Goal: Information Seeking & Learning: Learn about a topic

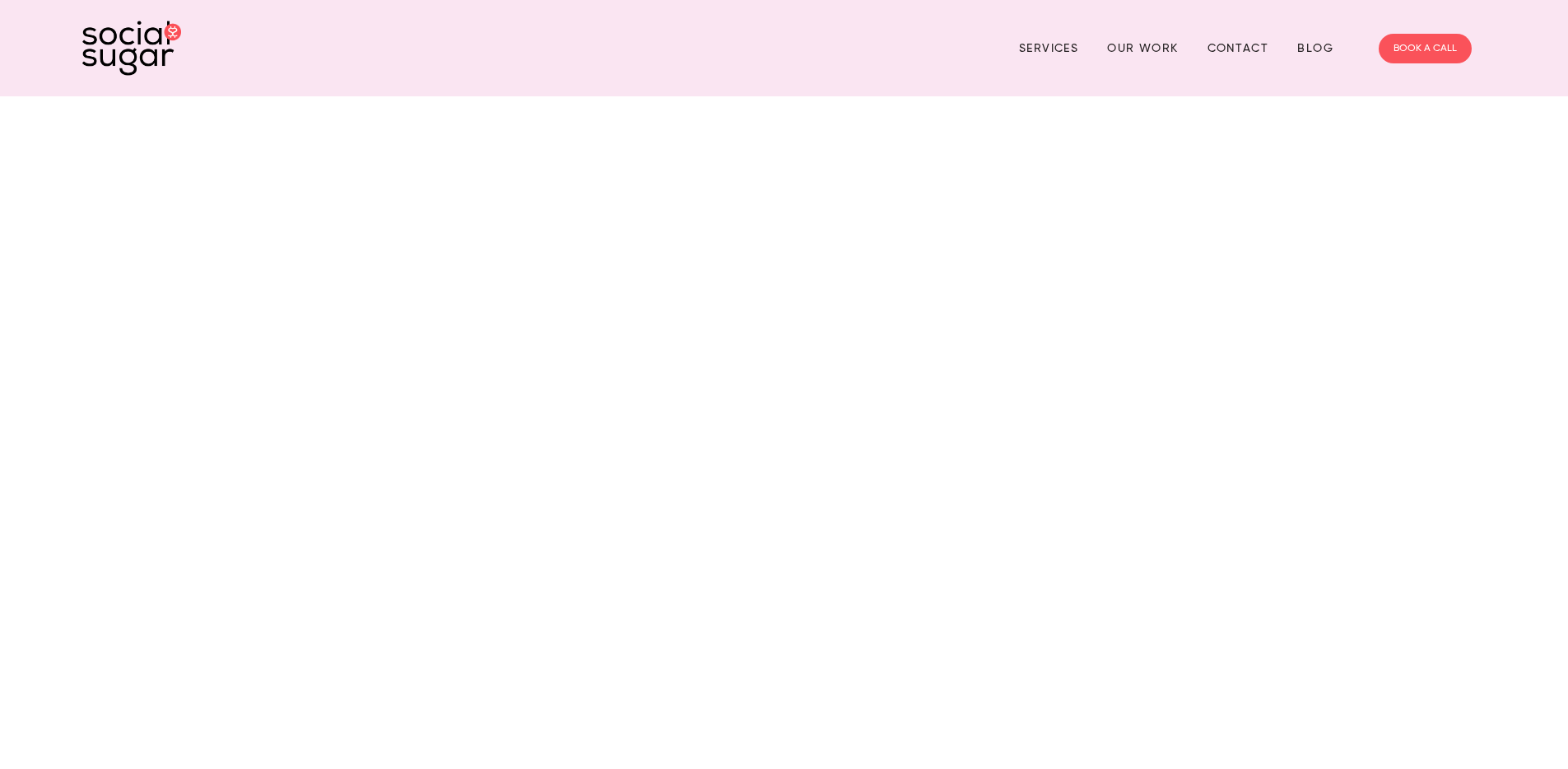
click at [1027, 48] on link "Services" at bounding box center [1048, 48] width 60 height 25
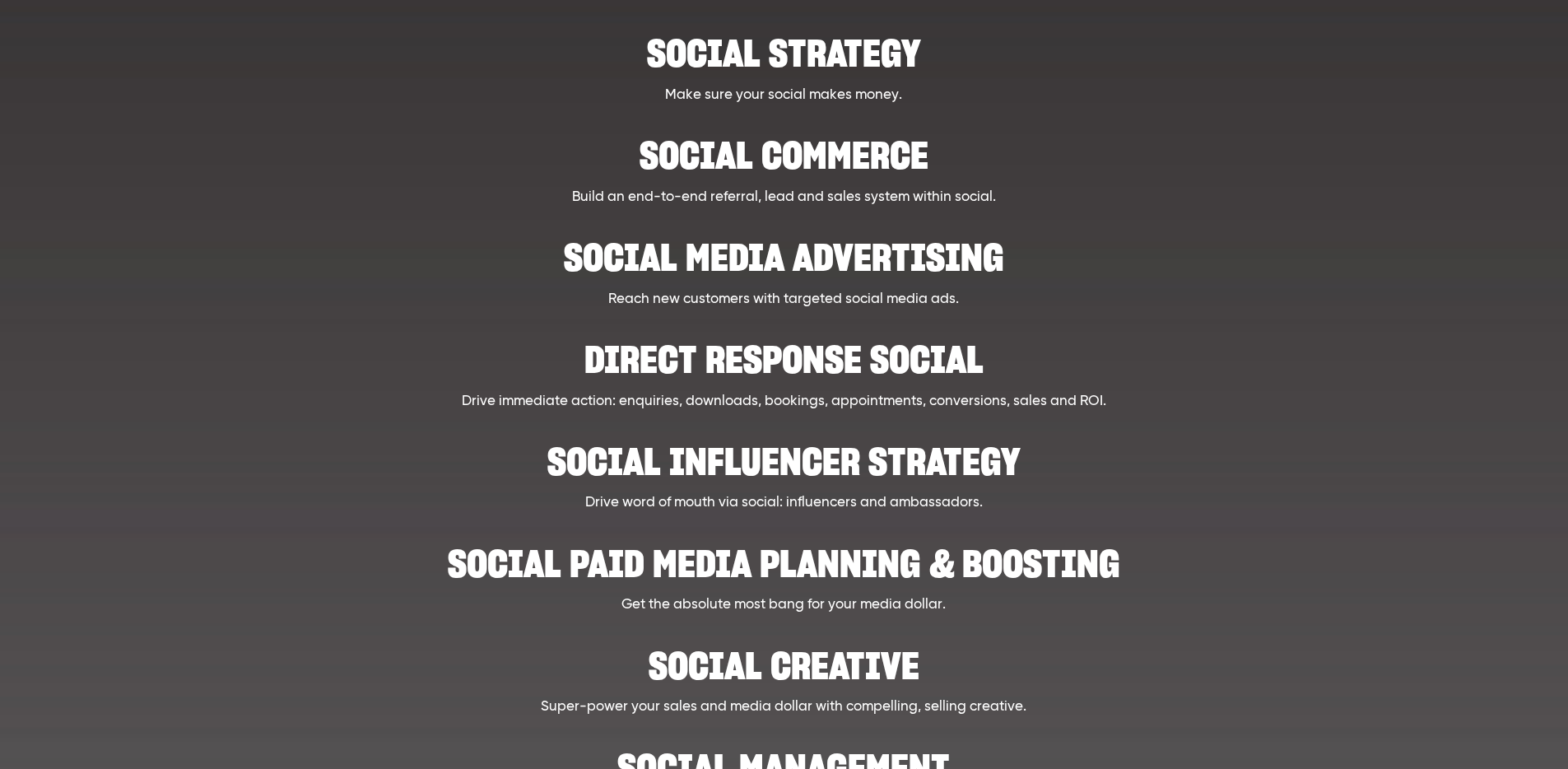
scroll to position [346, 0]
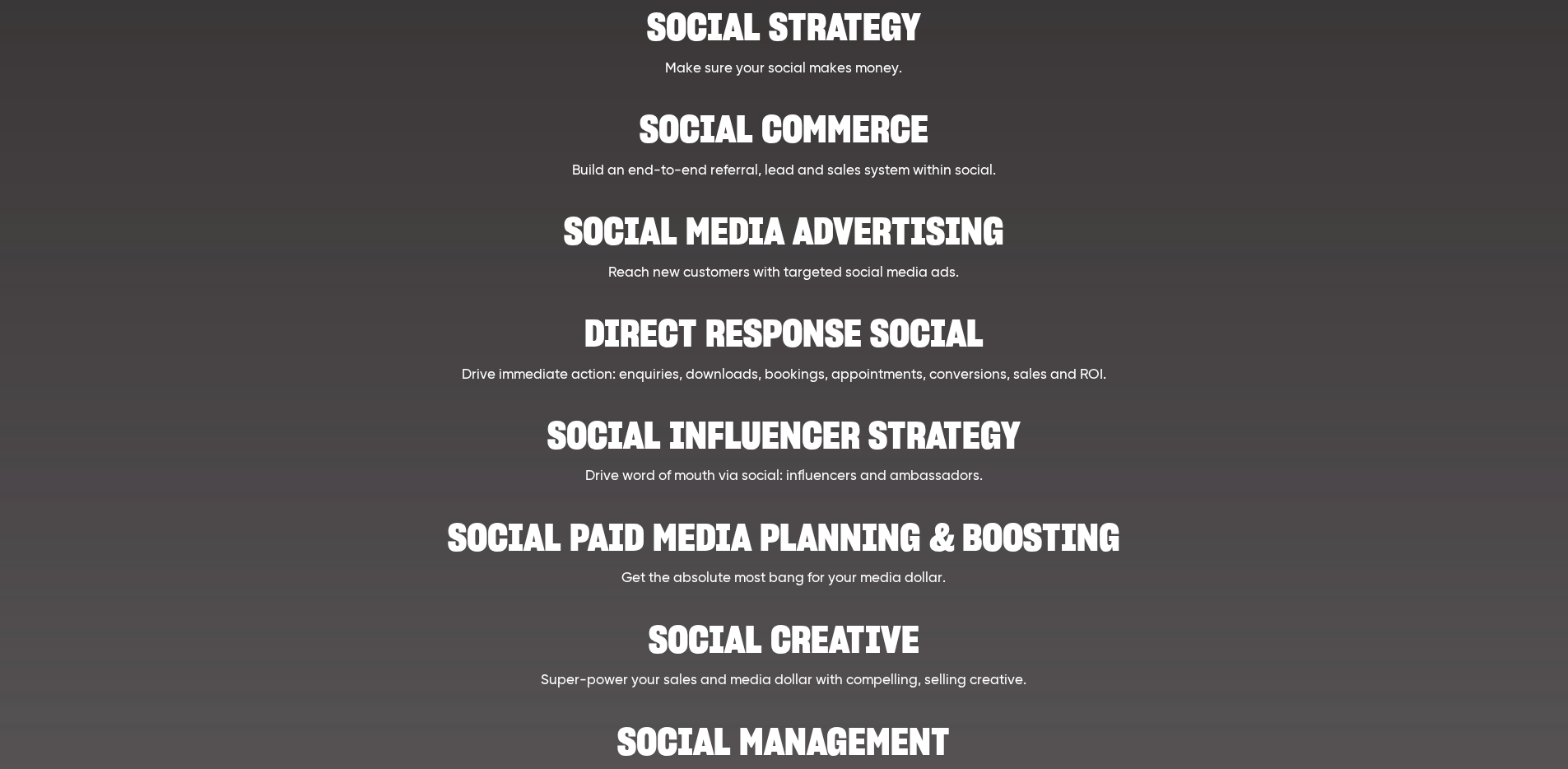
click at [815, 438] on h2 "Social influencer strategy" at bounding box center [784, 426] width 1213 height 50
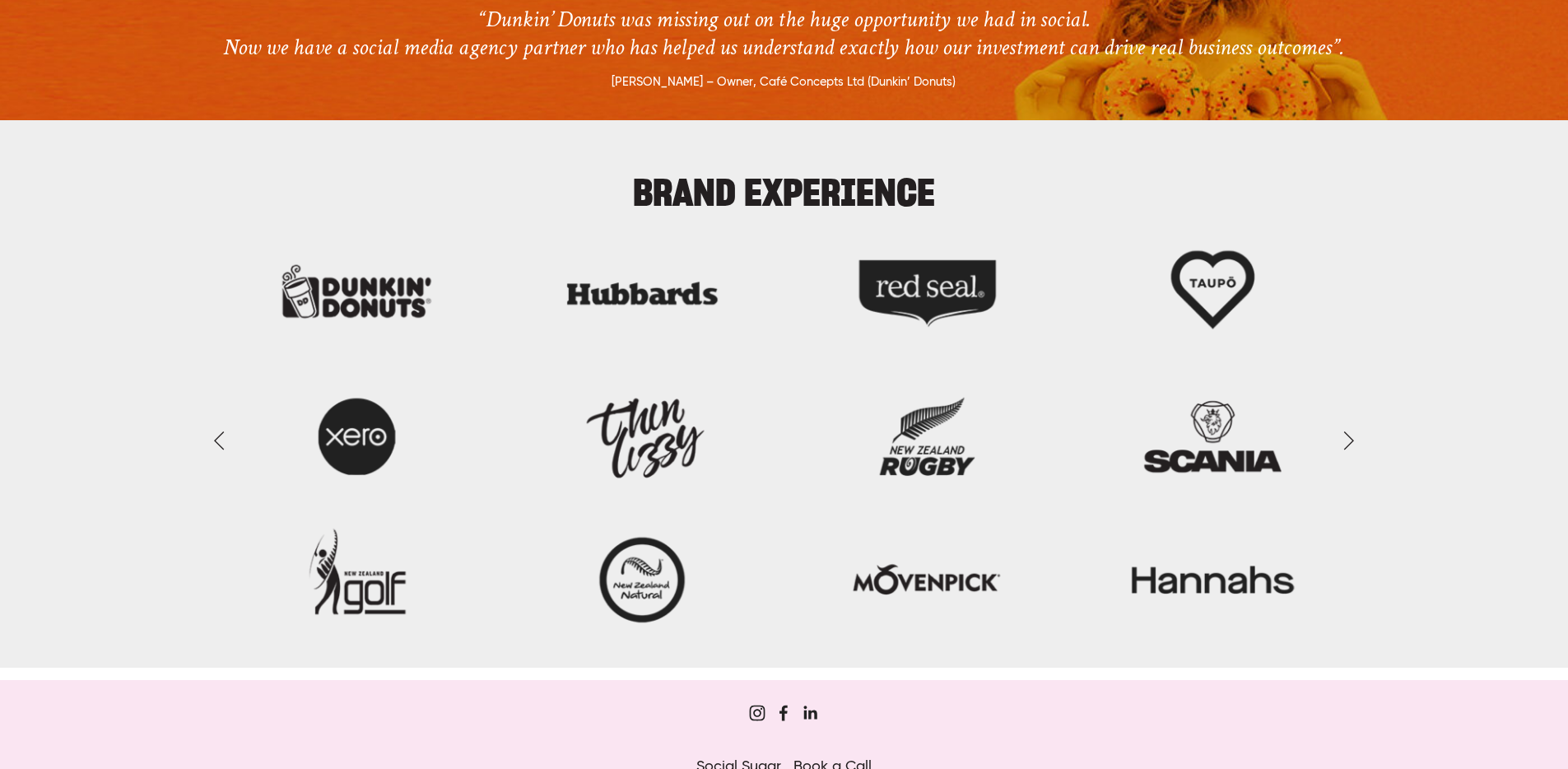
scroll to position [1935, 0]
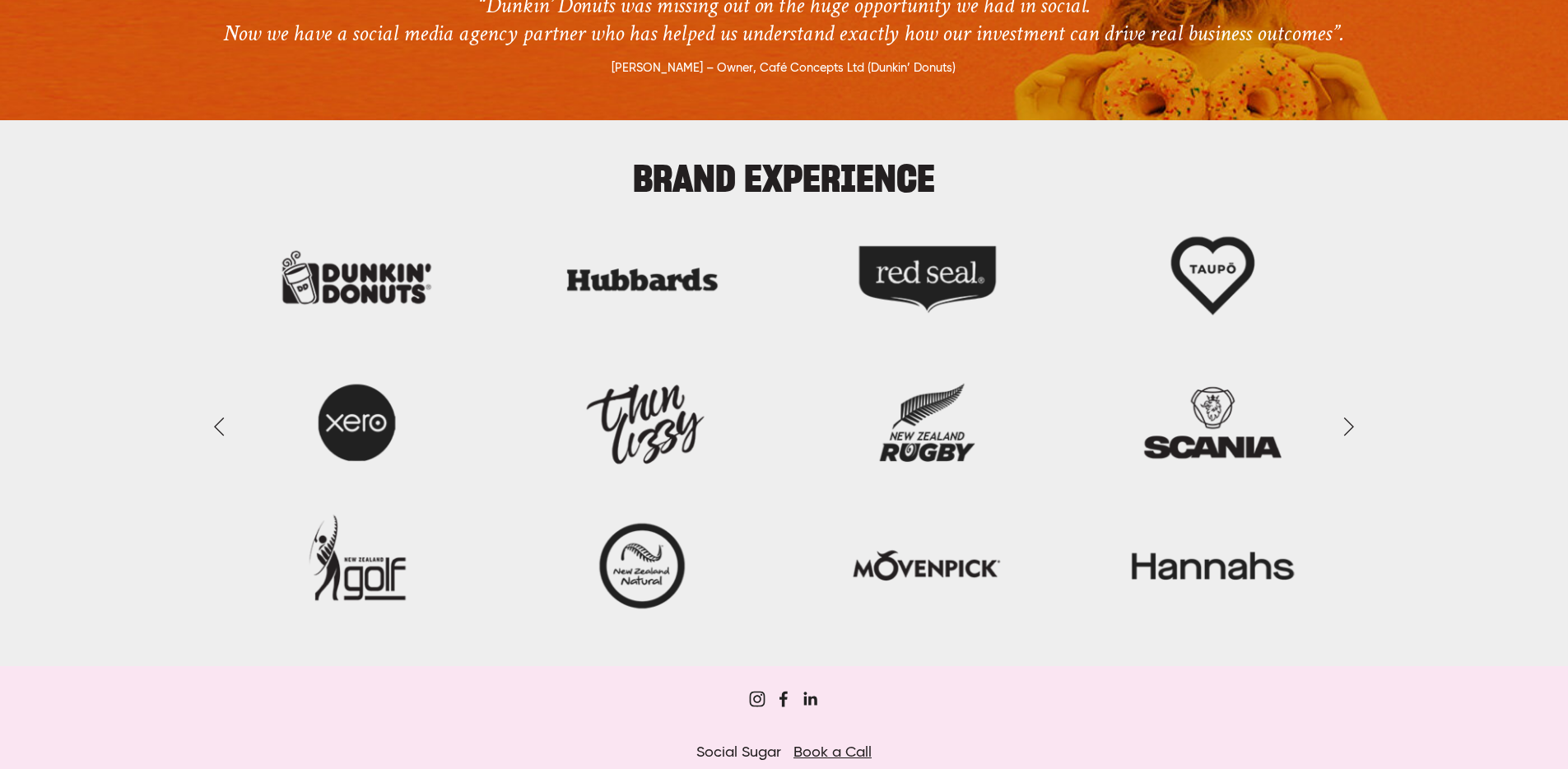
click at [1352, 426] on link "Next Slide" at bounding box center [1348, 425] width 36 height 49
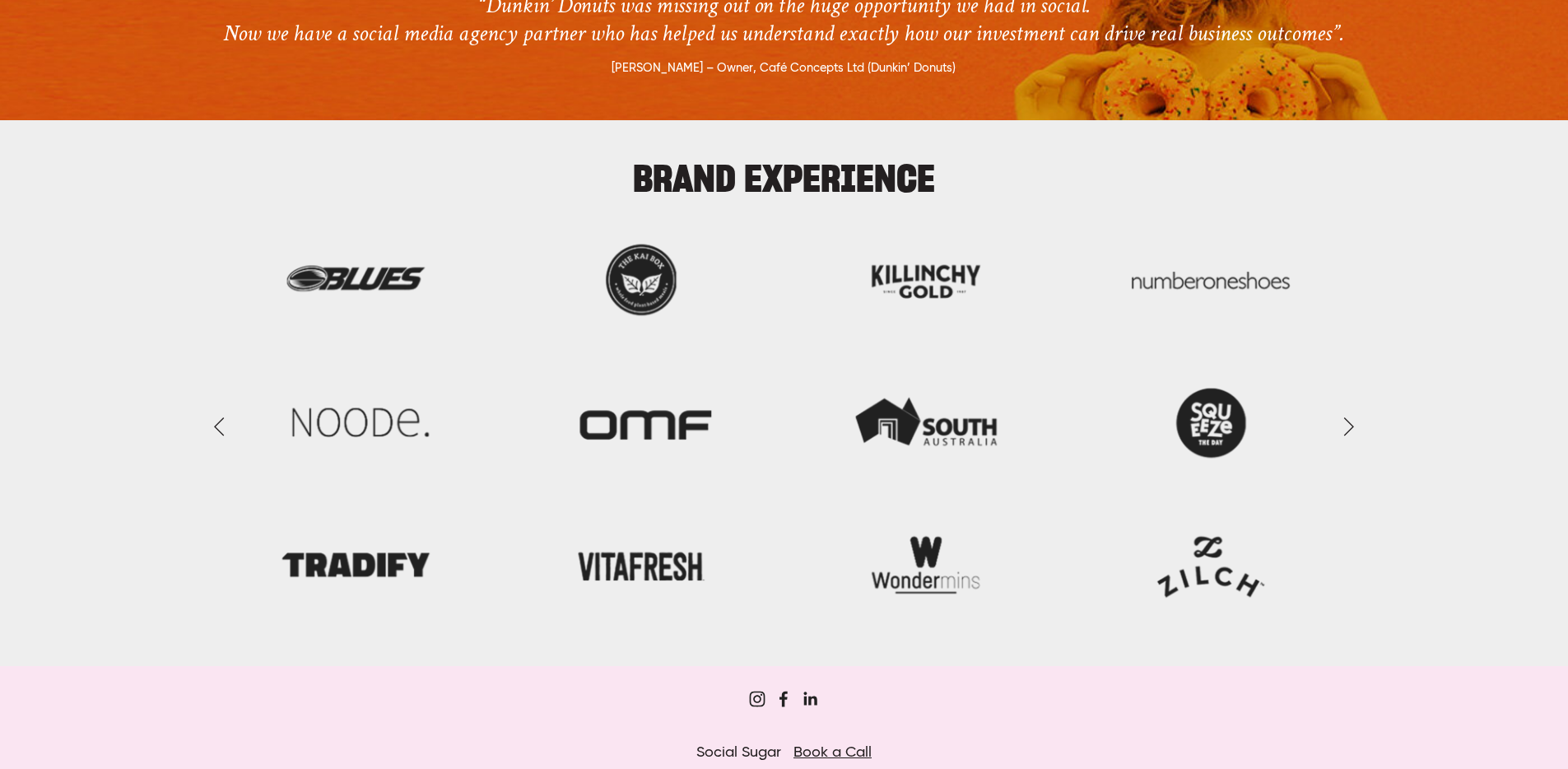
click at [1352, 426] on link "Next Slide" at bounding box center [1348, 425] width 36 height 49
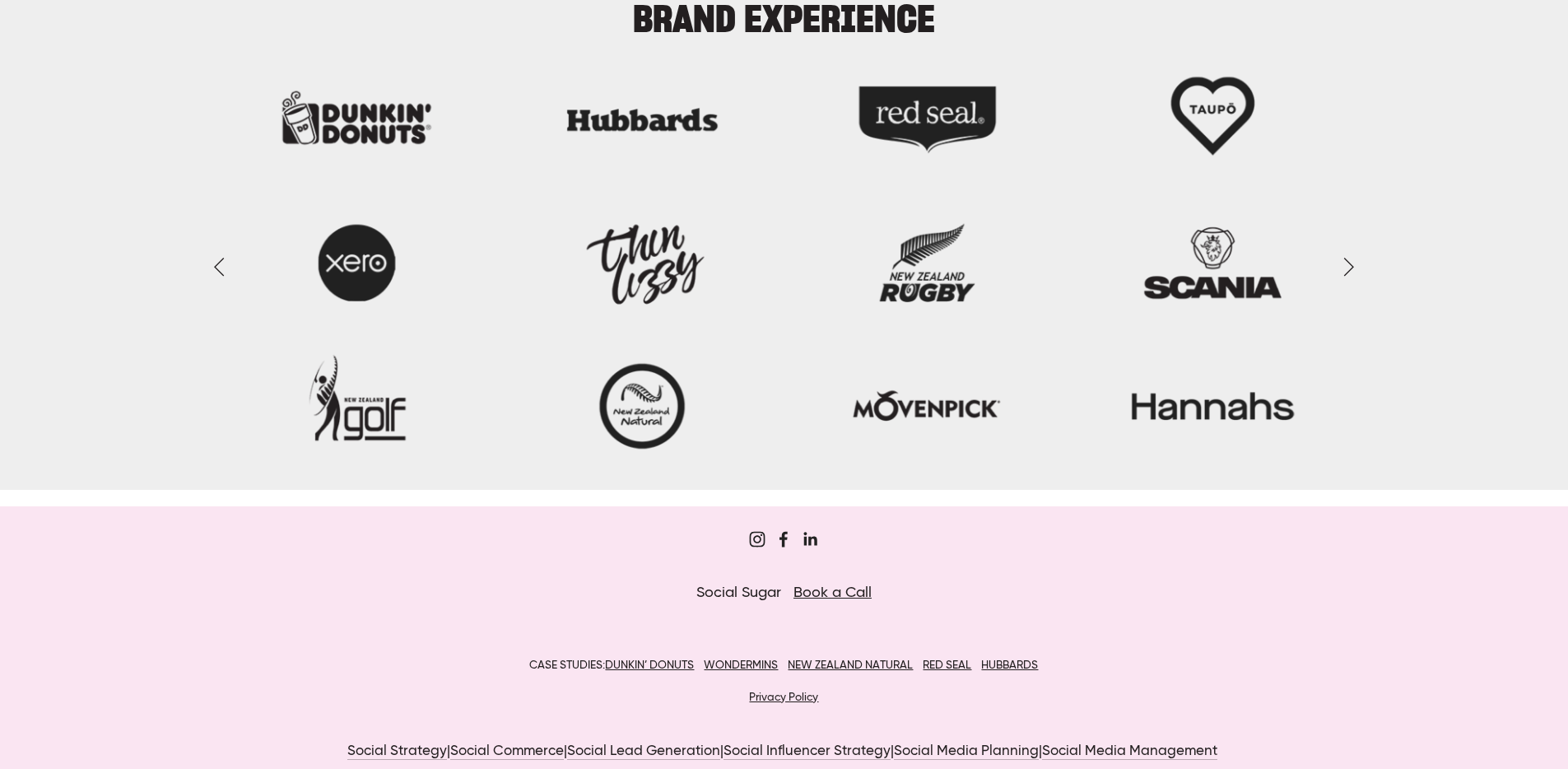
scroll to position [2113, 0]
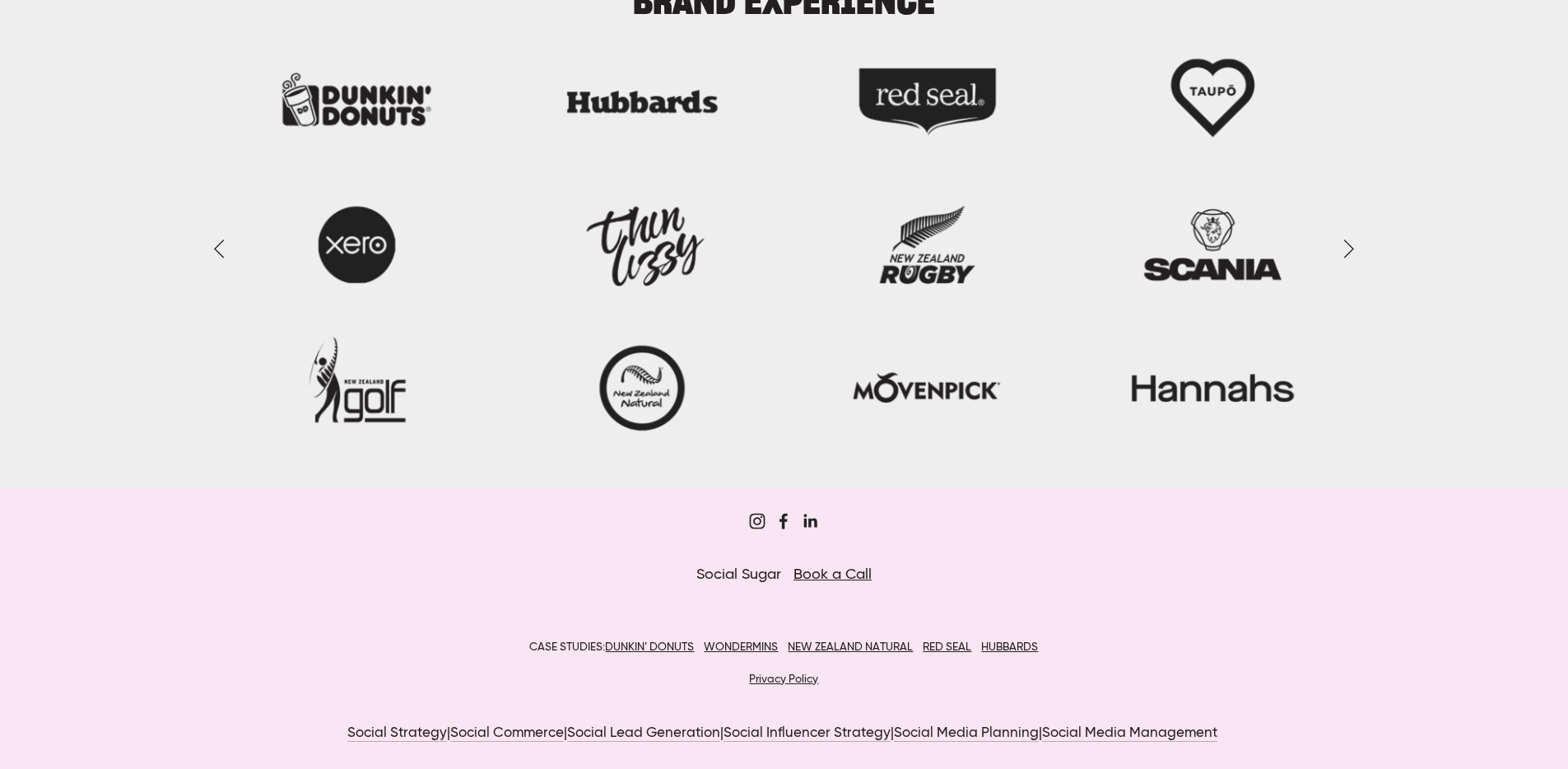
click at [644, 649] on u "DUNKIN’ DONUTS" at bounding box center [649, 647] width 89 height 12
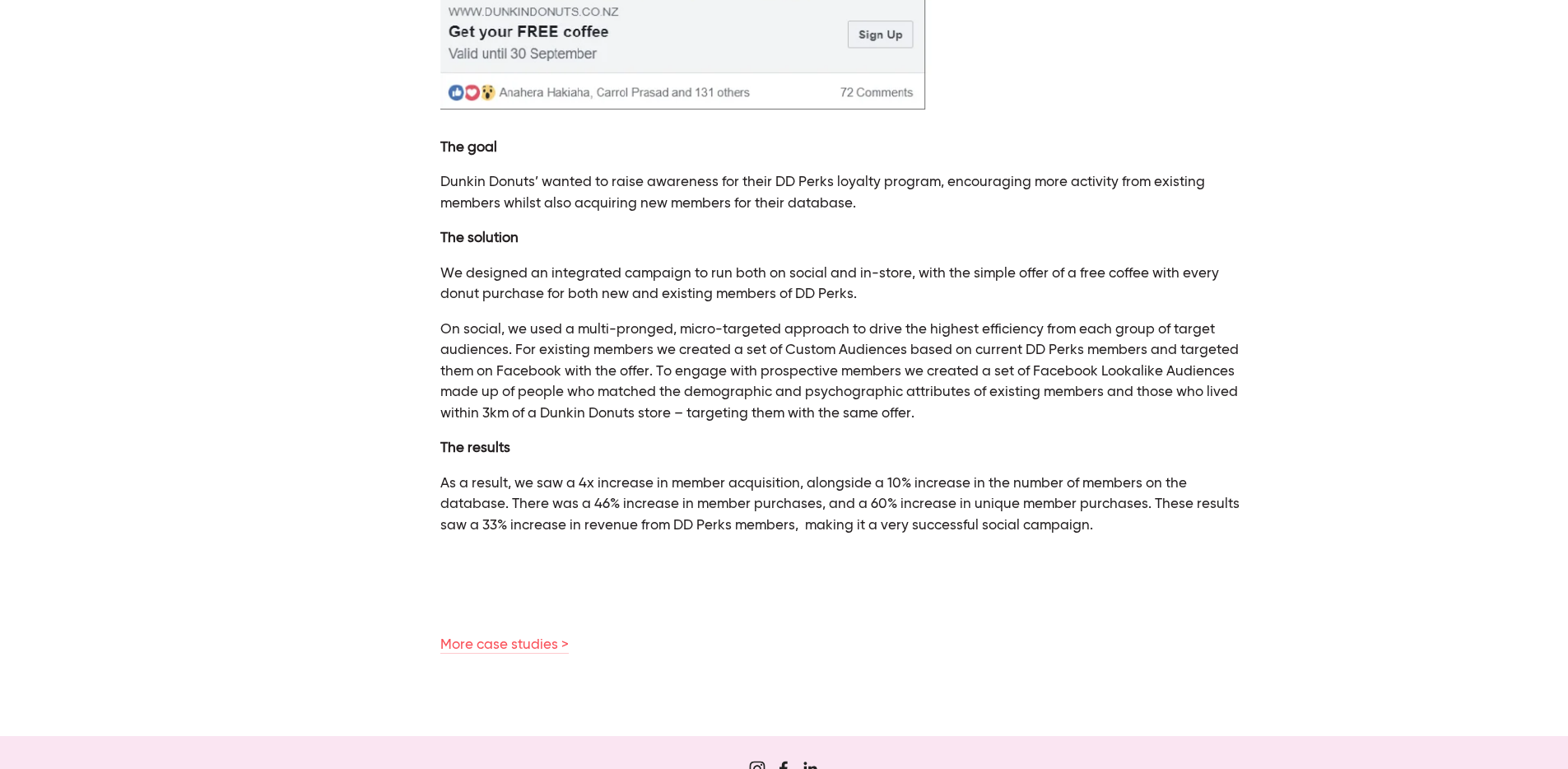
scroll to position [1055, 0]
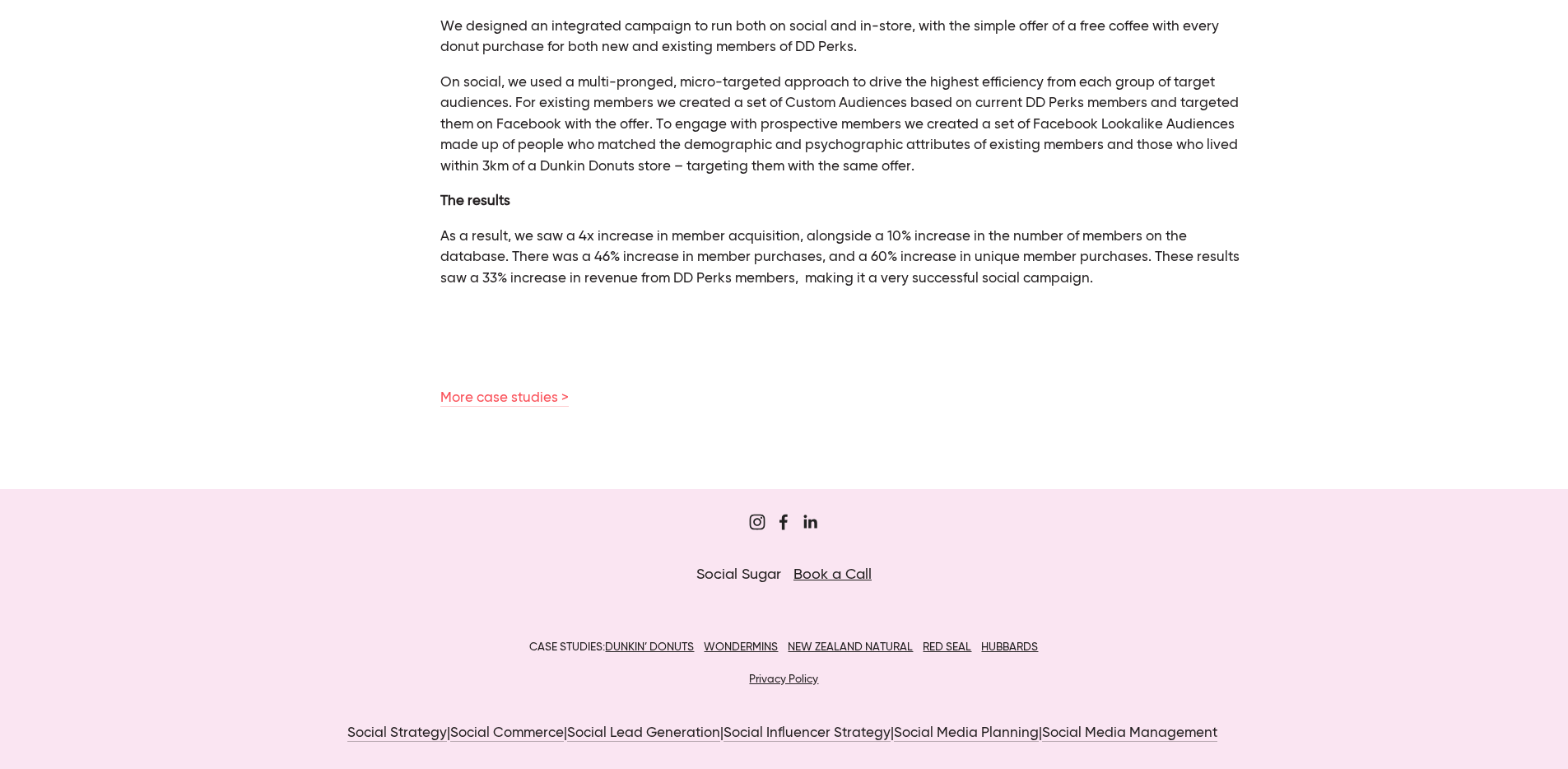
click at [755, 642] on u "WONDERMINS" at bounding box center [741, 647] width 74 height 12
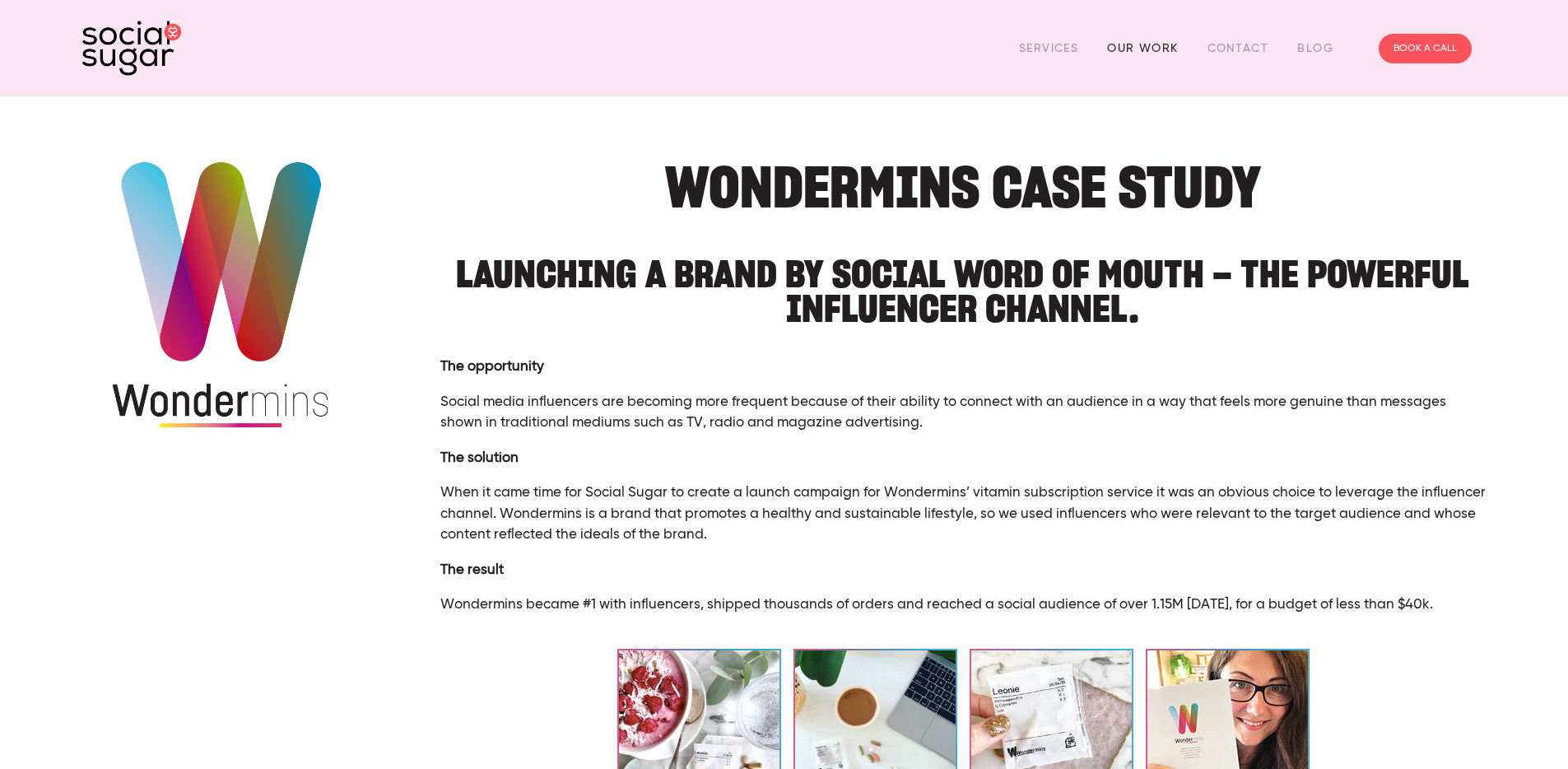
click at [1133, 42] on link "Our Work" at bounding box center [1142, 48] width 70 height 25
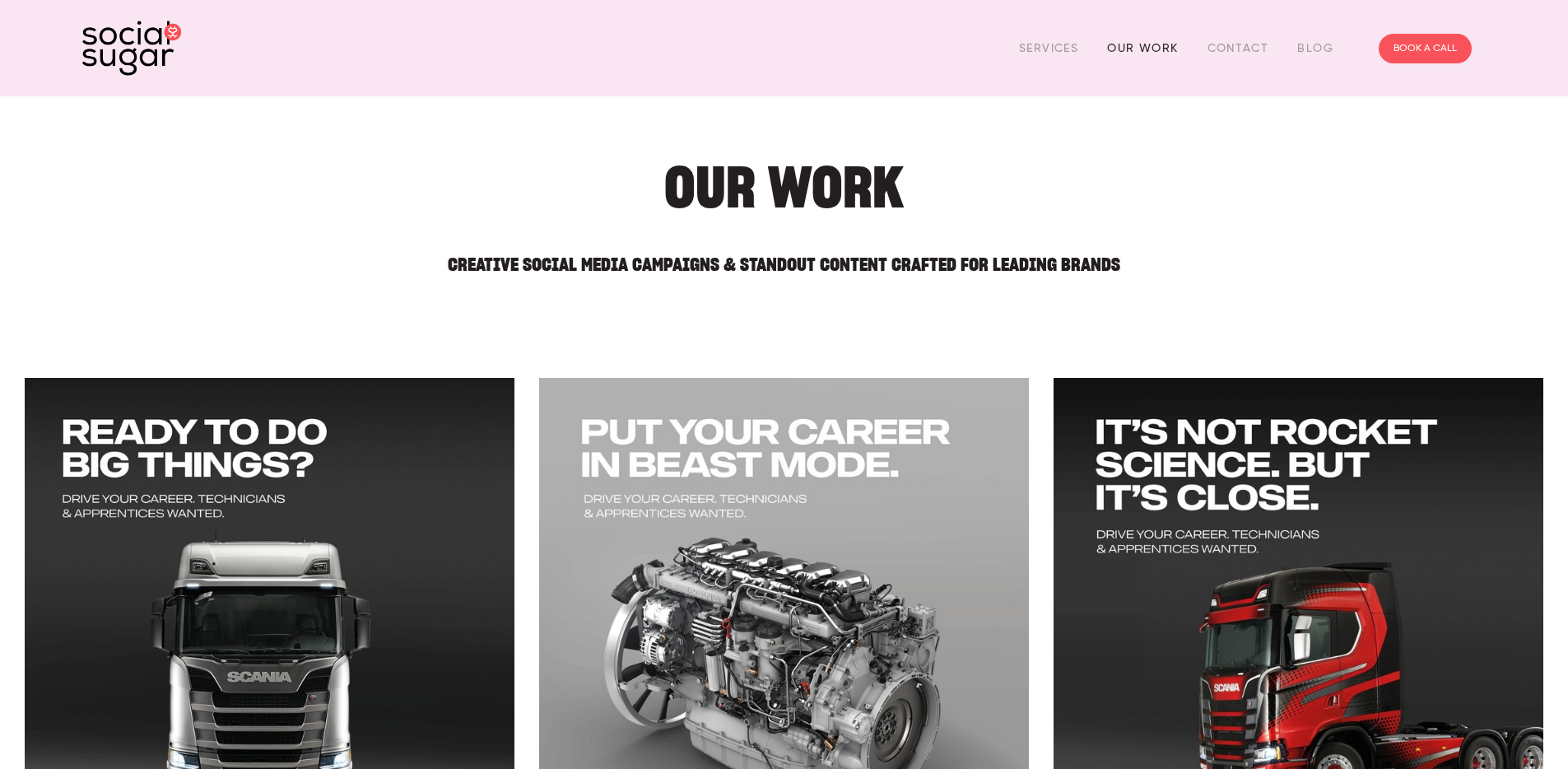
click at [1126, 51] on link "Our Work" at bounding box center [1142, 48] width 70 height 25
click at [1048, 55] on link "Services" at bounding box center [1048, 48] width 60 height 25
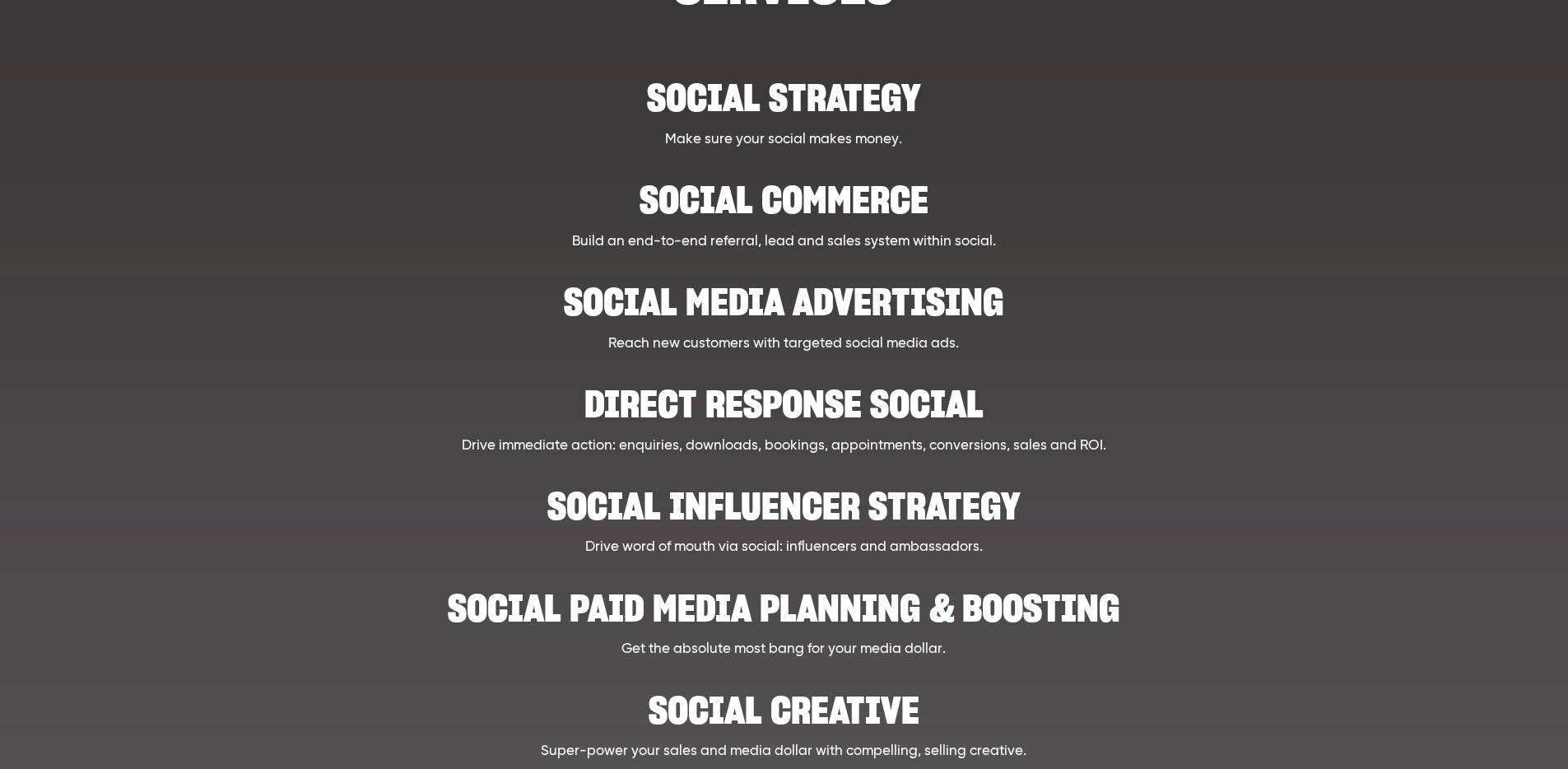
scroll to position [276, 0]
